Goal: Information Seeking & Learning: Check status

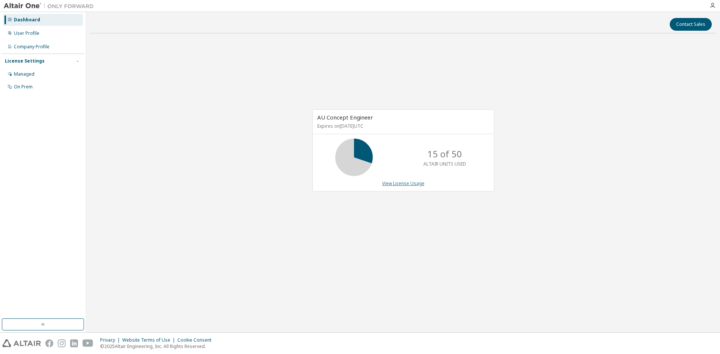
click at [398, 183] on link "View License Usage" at bounding box center [403, 183] width 42 height 6
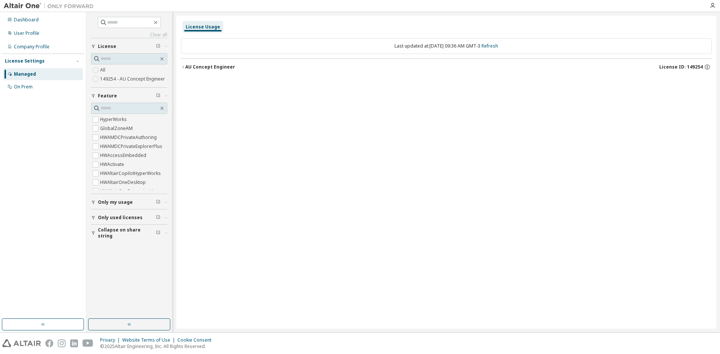
click at [182, 66] on icon "button" at bounding box center [183, 67] width 4 height 4
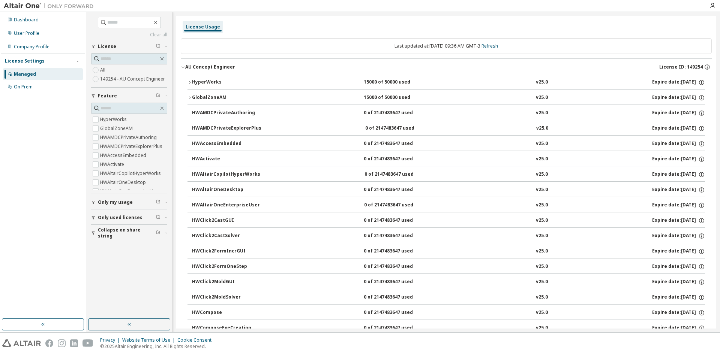
click at [190, 82] on icon "button" at bounding box center [189, 82] width 4 height 4
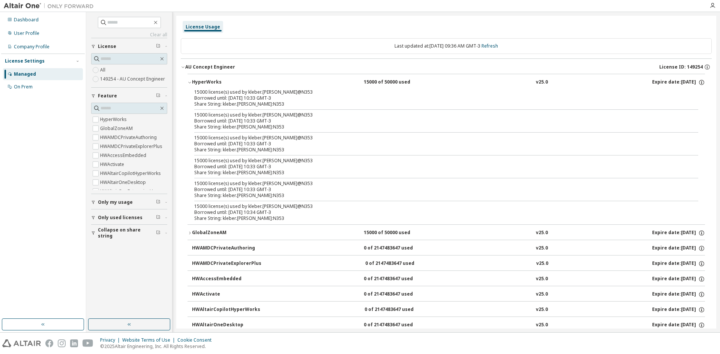
click at [683, 84] on div "Expire date: 2026-08-31" at bounding box center [678, 82] width 53 height 7
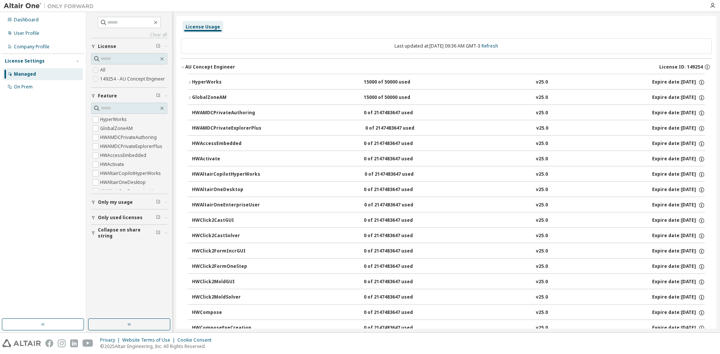
click at [683, 84] on div "Expire date: 2026-08-31" at bounding box center [678, 82] width 53 height 7
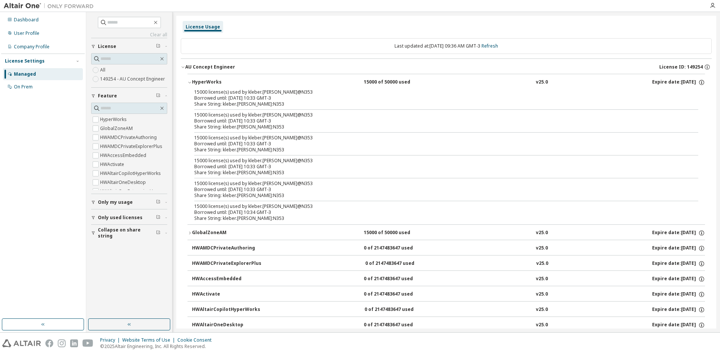
click at [387, 79] on div "15000 of 50000 used" at bounding box center [397, 82] width 67 height 7
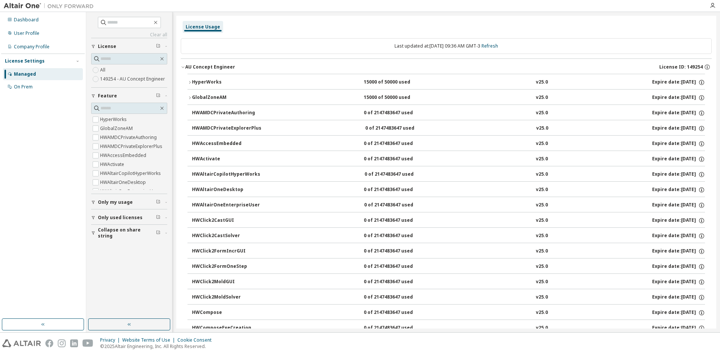
click at [387, 79] on div "15000 of 50000 used" at bounding box center [397, 82] width 67 height 7
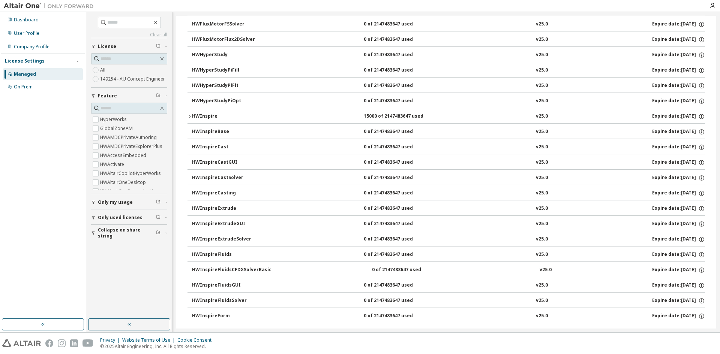
scroll to position [625, 0]
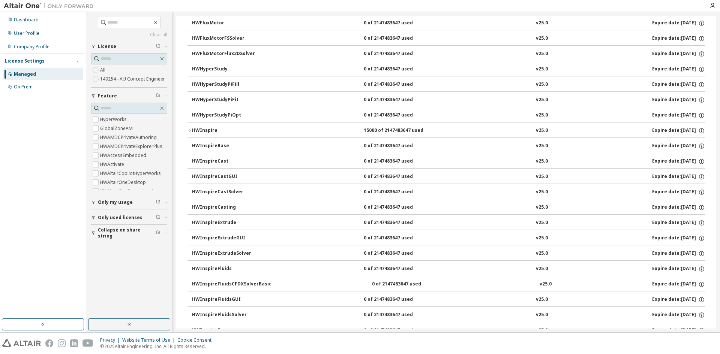
click at [187, 130] on icon "button" at bounding box center [189, 131] width 4 height 4
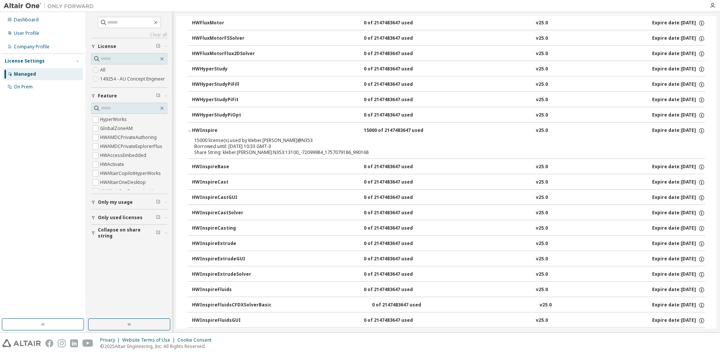
click at [228, 140] on div "15000 license(s) used by kleber.silva@N353" at bounding box center [437, 141] width 486 height 6
drag, startPoint x: 240, startPoint y: 142, endPoint x: 220, endPoint y: 145, distance: 19.7
click at [220, 145] on div "Borrowed until: 2025-09-19 10:33 GMT-3" at bounding box center [437, 147] width 486 height 6
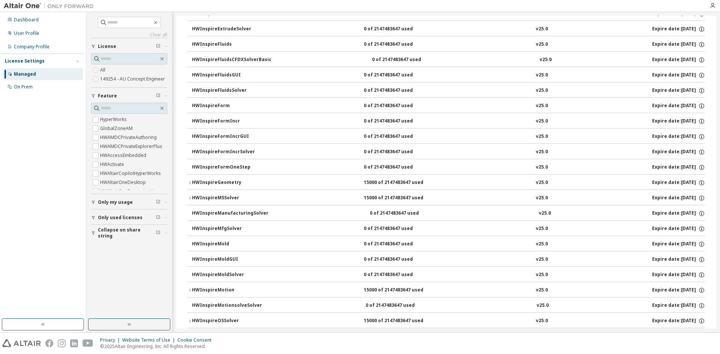
scroll to position [1000, 0]
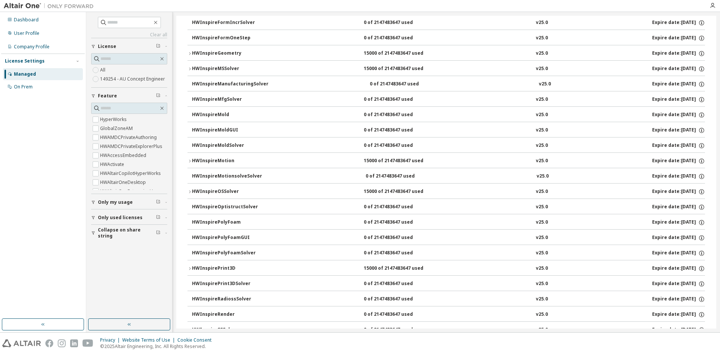
click at [225, 158] on div "HWInspireMotion" at bounding box center [225, 161] width 67 height 7
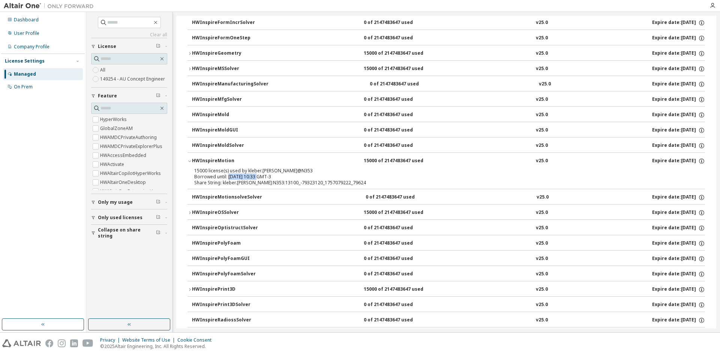
drag, startPoint x: 228, startPoint y: 177, endPoint x: 257, endPoint y: 177, distance: 28.5
click at [257, 177] on div "Borrowed until: 2025-09-19 10:33 GMT-3" at bounding box center [437, 177] width 486 height 6
click at [192, 162] on icon "button" at bounding box center [189, 161] width 4 height 4
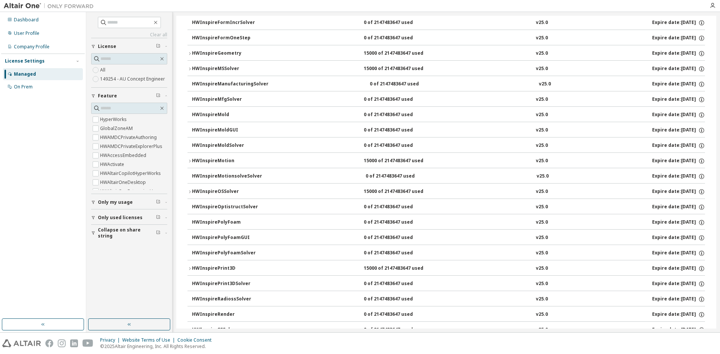
click at [131, 202] on div "Only my usage" at bounding box center [131, 202] width 67 height 6
click at [107, 237] on span "Only used licenses" at bounding box center [120, 240] width 45 height 6
click at [115, 280] on button "Collapse on share string" at bounding box center [129, 276] width 76 height 16
click at [167, 277] on icon "button" at bounding box center [166, 276] width 4 height 2
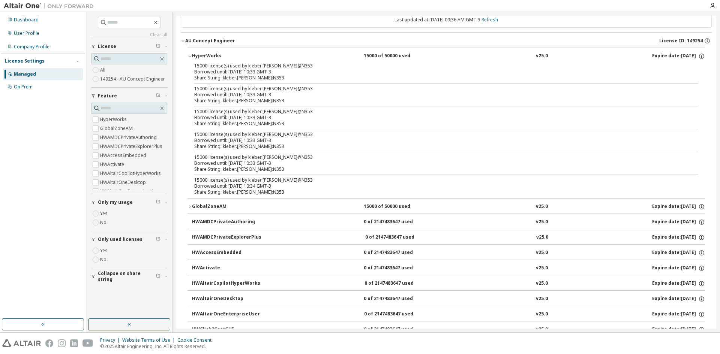
scroll to position [0, 0]
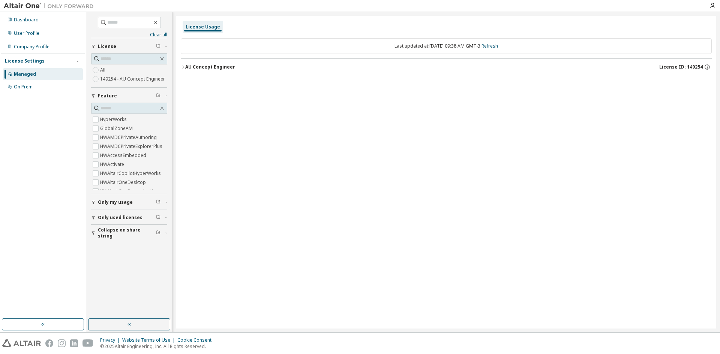
click at [184, 67] on icon "button" at bounding box center [183, 67] width 4 height 4
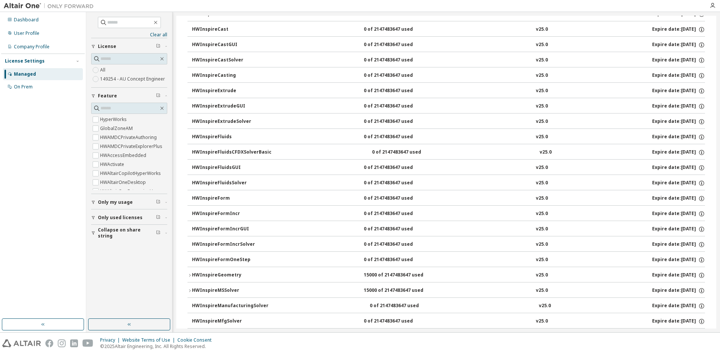
scroll to position [562, 0]
